Goal: Task Accomplishment & Management: Manage account settings

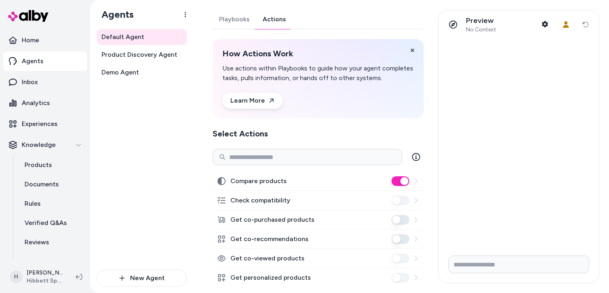
scroll to position [43, 0]
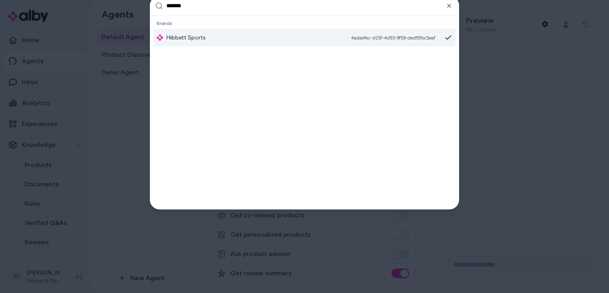
type input "*******"
click at [214, 37] on div "Hibbett Sports 4adaefec-d25f-4d93-9f59-dedf5fbc5eaf" at bounding box center [304, 38] width 302 height 18
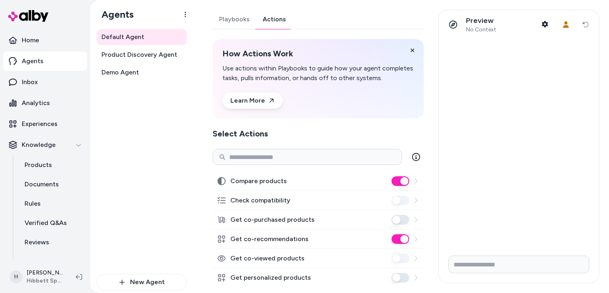
click at [272, 23] on link "Actions" at bounding box center [274, 19] width 36 height 19
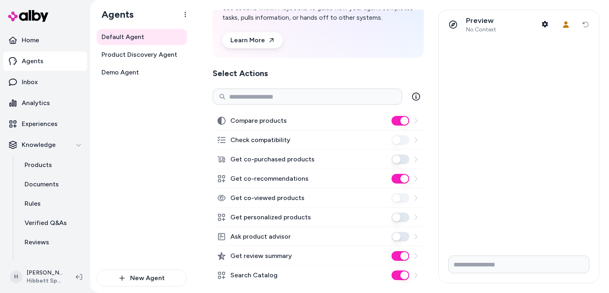
scroll to position [70, 0]
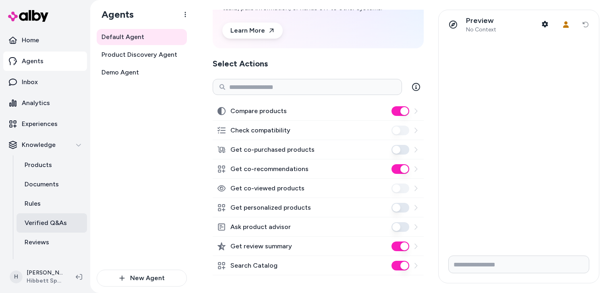
scroll to position [33, 0]
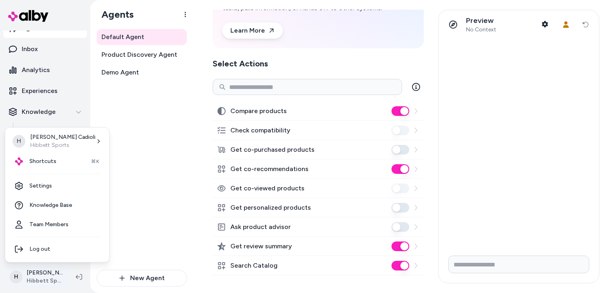
click at [43, 276] on html "Home Agents Inbox Analytics Experiences Knowledge Products Documents Rules Veri…" at bounding box center [304, 146] width 609 height 293
click at [55, 189] on link "Settings" at bounding box center [56, 185] width 97 height 19
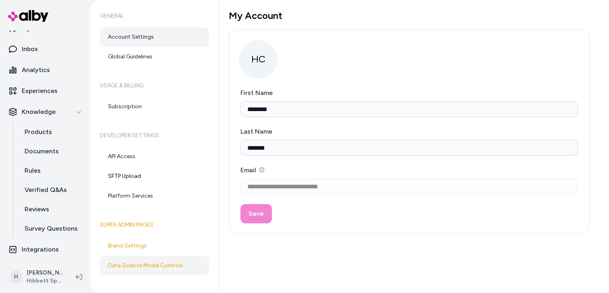
click at [147, 260] on link "Data Science Model Controls" at bounding box center [154, 265] width 109 height 19
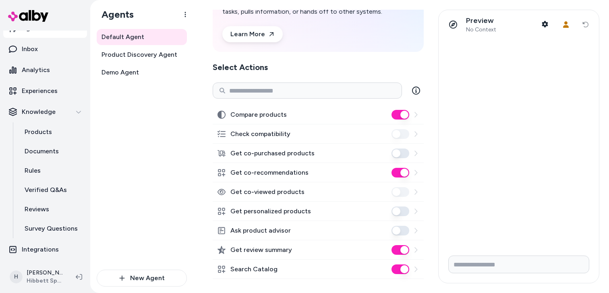
scroll to position [81, 0]
